Goal: Information Seeking & Learning: Learn about a topic

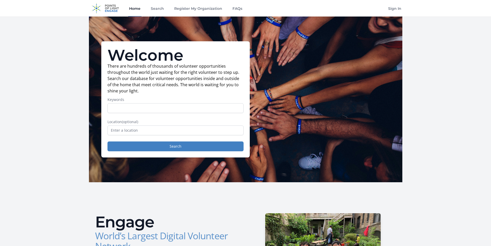
click at [122, 108] on input "Keywords" at bounding box center [175, 108] width 136 height 10
type input "Disable children"
click at [146, 129] on input "text" at bounding box center [175, 130] width 136 height 10
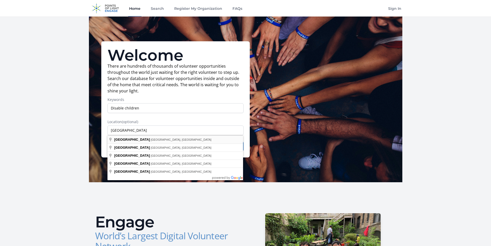
type input "Gainesville, FL, USA"
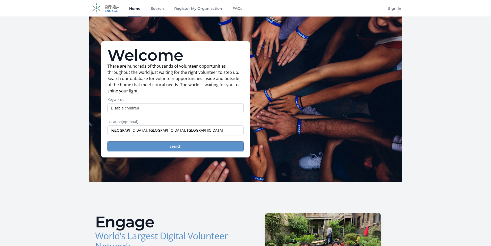
click at [169, 144] on button "Search" at bounding box center [175, 146] width 136 height 10
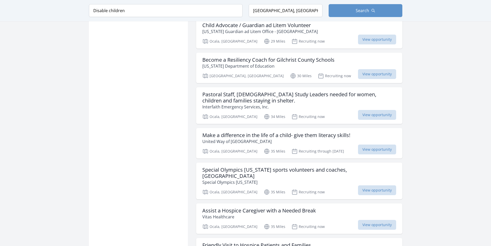
scroll to position [563, 0]
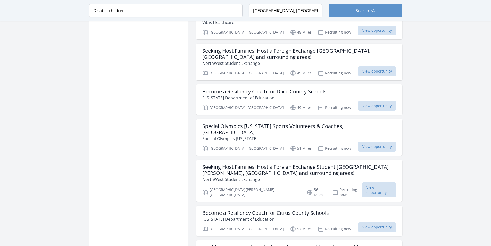
scroll to position [1177, 0]
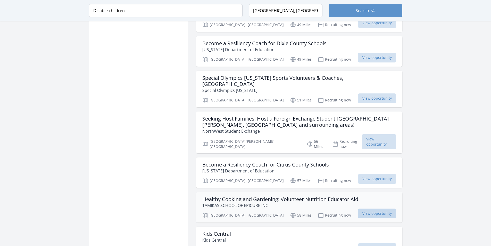
click at [370, 208] on span "View opportunity" at bounding box center [377, 213] width 38 height 10
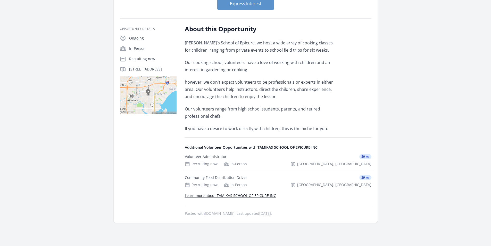
scroll to position [103, 0]
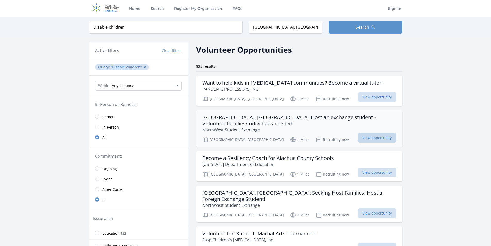
click at [377, 137] on span "View opportunity" at bounding box center [377, 138] width 38 height 10
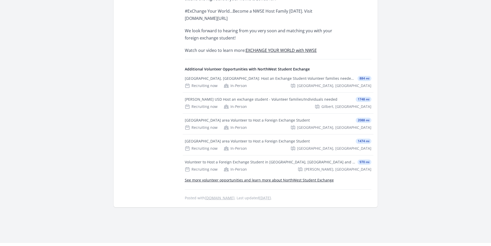
scroll to position [364, 0]
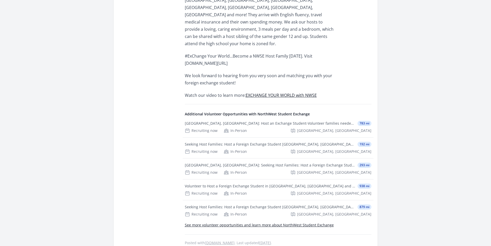
scroll to position [322, 0]
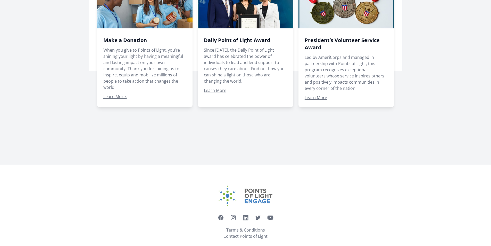
scroll to position [399, 0]
